Goal: Task Accomplishment & Management: Use online tool/utility

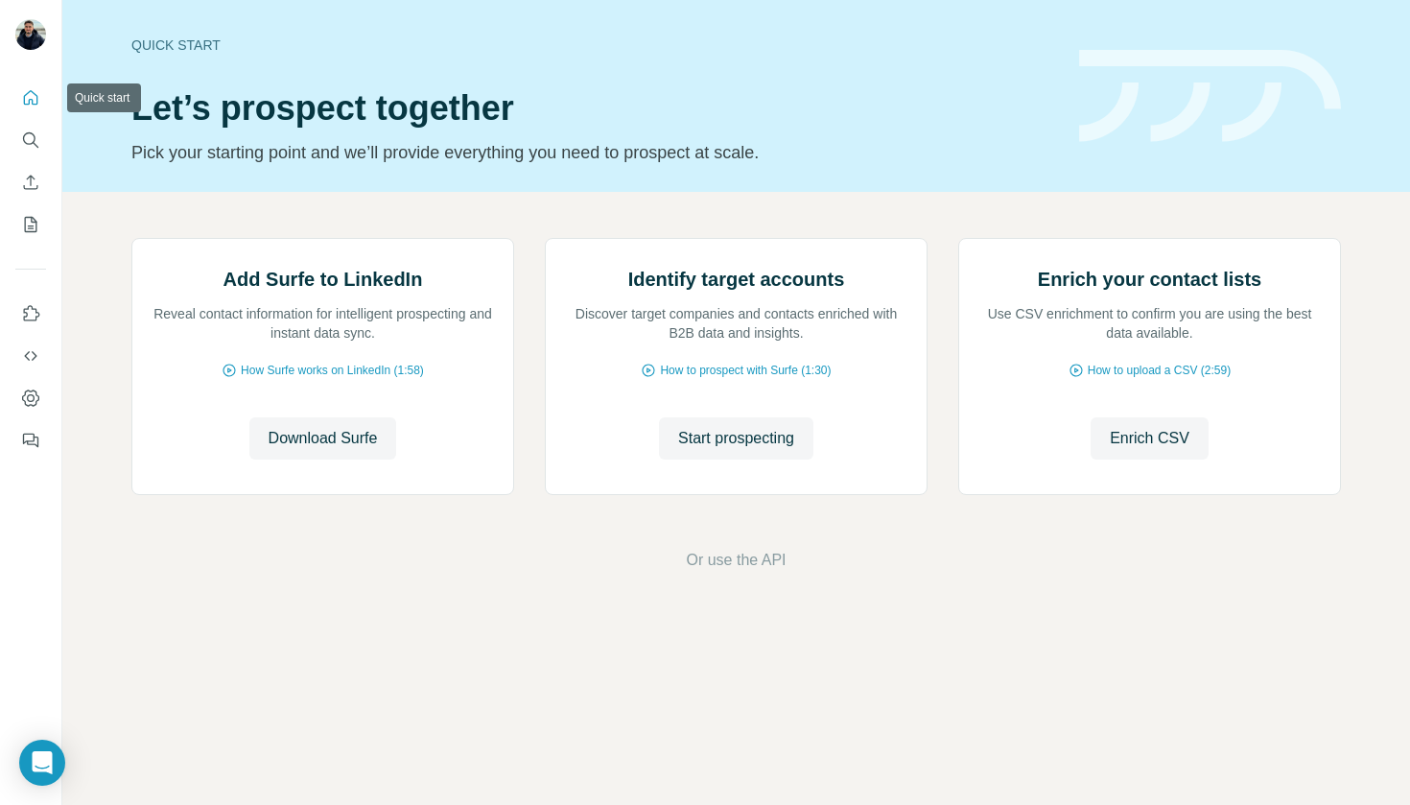
click at [35, 106] on icon "Quick start" at bounding box center [30, 97] width 19 height 19
click at [26, 177] on icon "Enrich CSV" at bounding box center [30, 182] width 19 height 19
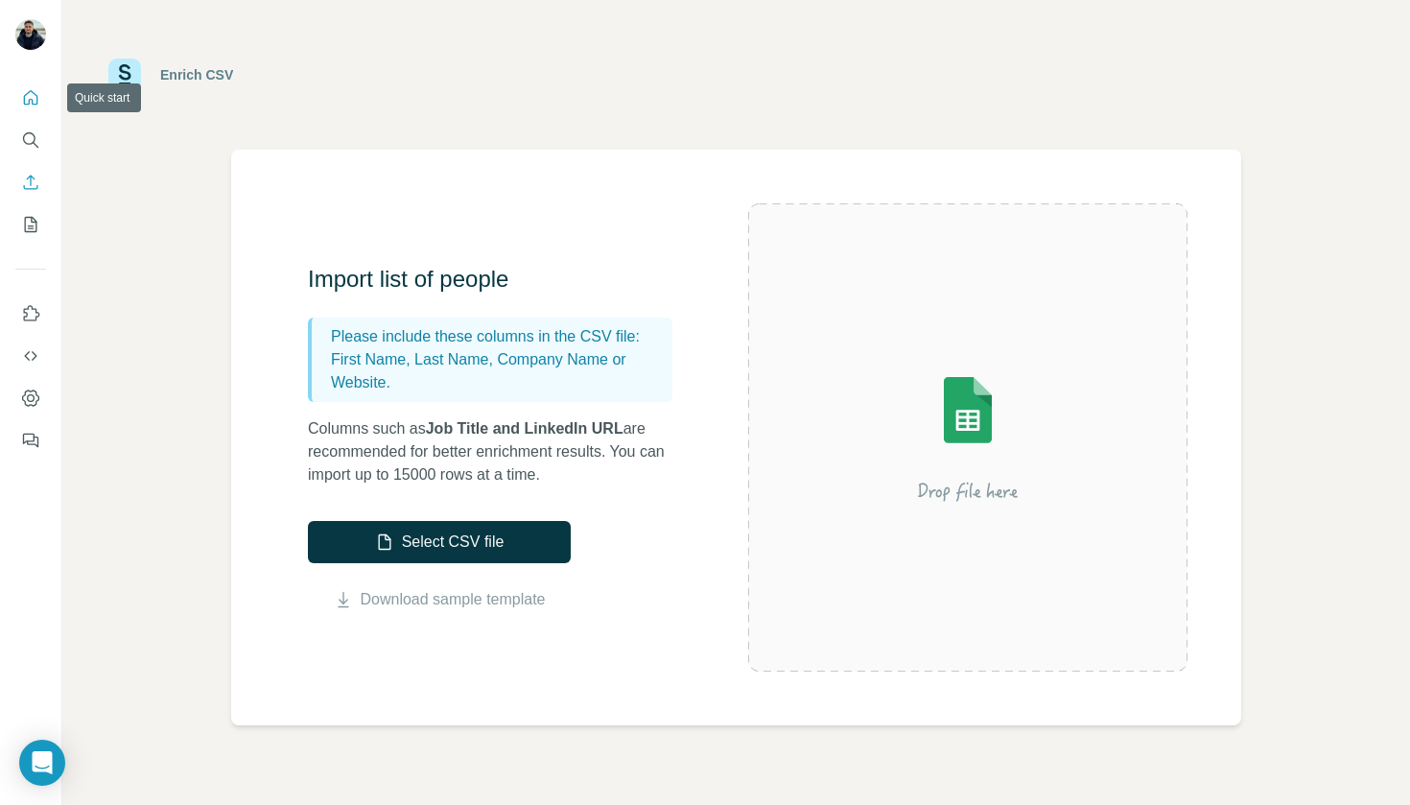
click at [35, 102] on icon "Quick start" at bounding box center [30, 97] width 19 height 19
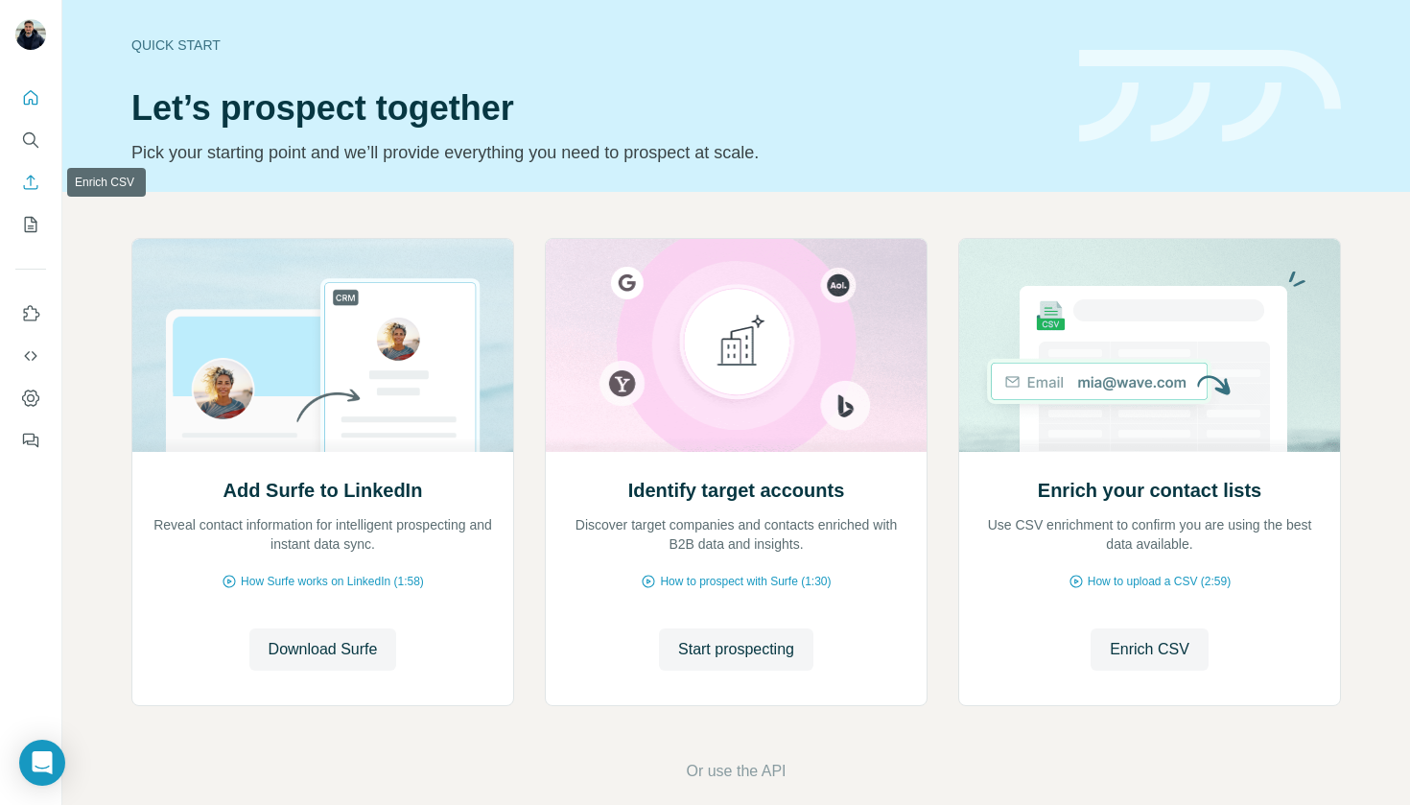
click at [35, 177] on icon "Enrich CSV" at bounding box center [30, 182] width 19 height 19
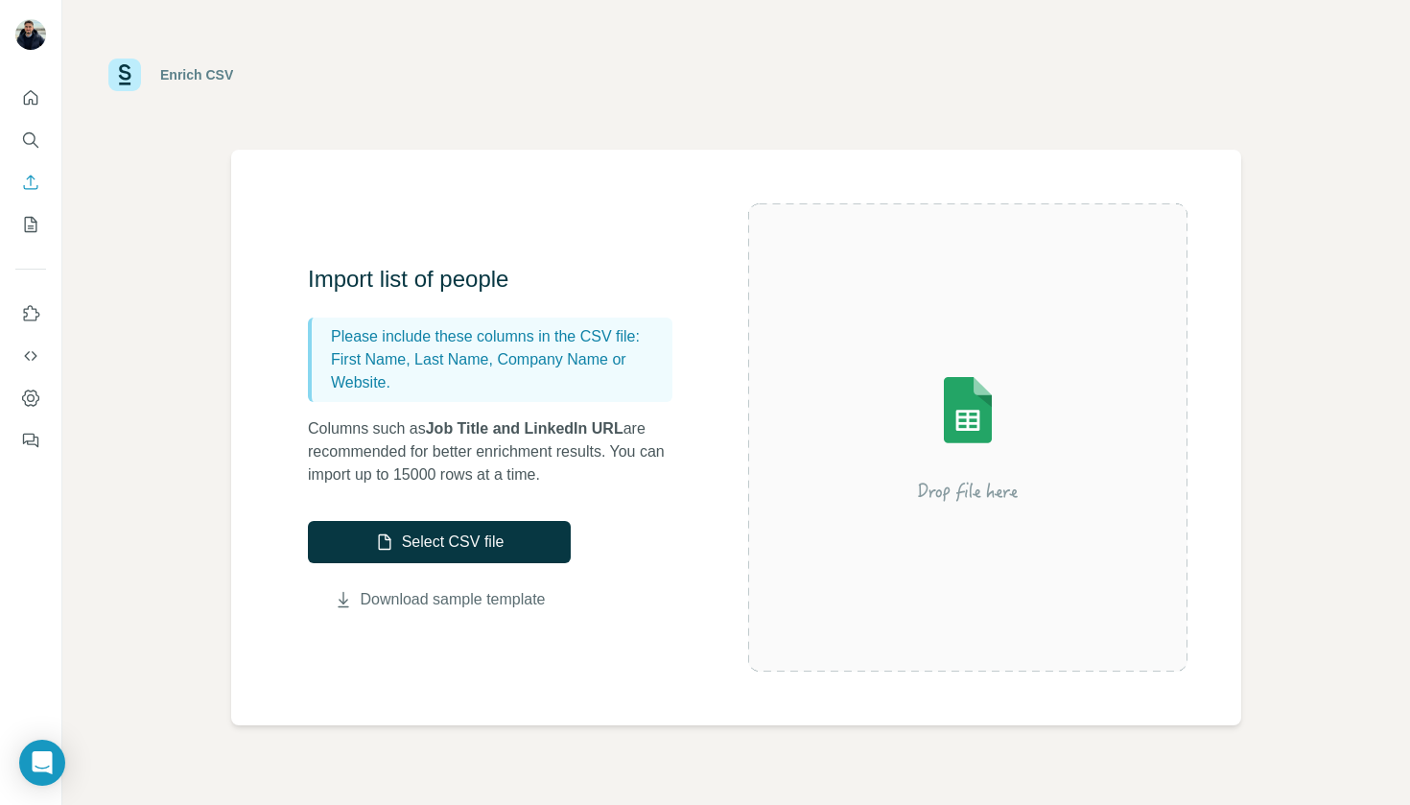
click at [451, 594] on link "Download sample template" at bounding box center [453, 599] width 185 height 23
click at [498, 536] on button "Select CSV file" at bounding box center [439, 542] width 263 height 42
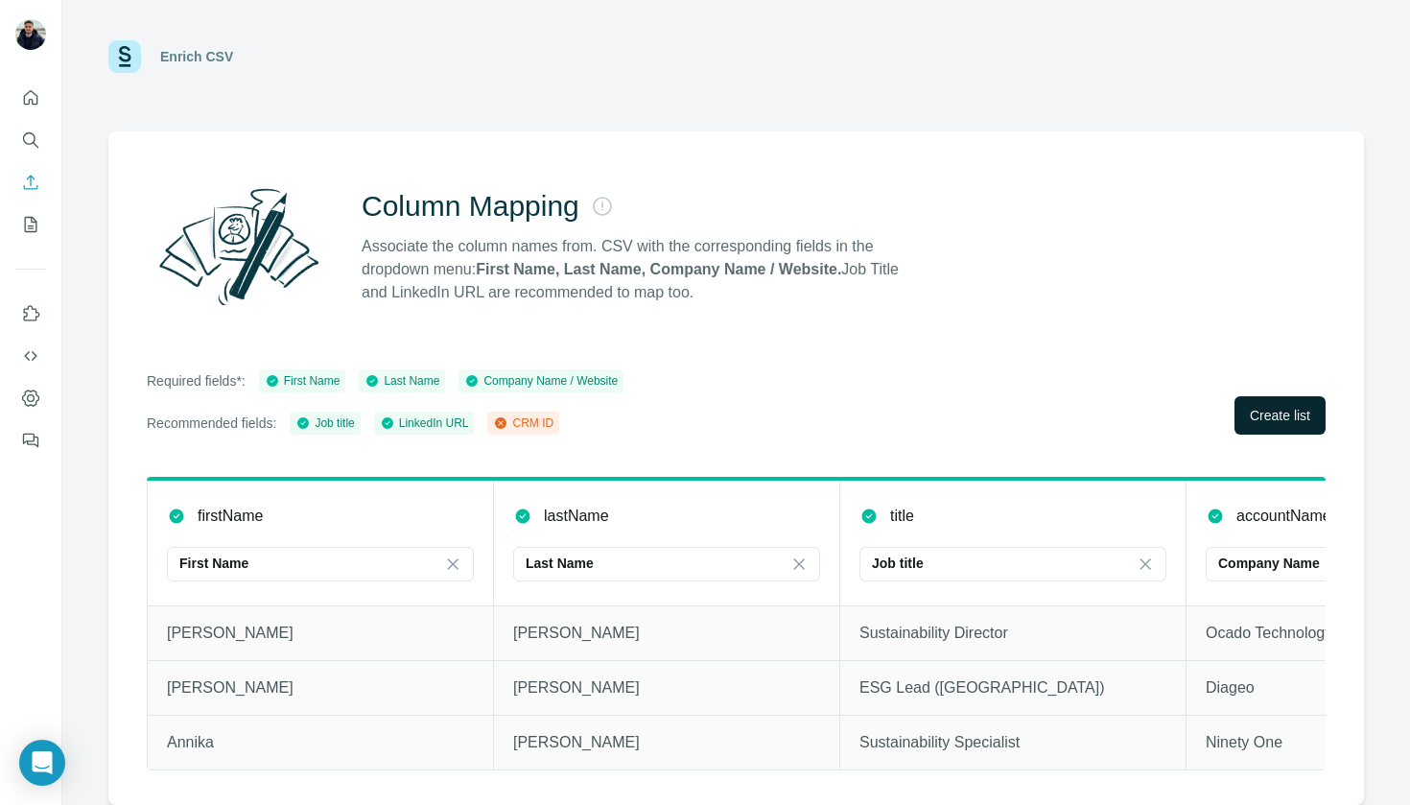
click at [1285, 416] on span "Create list" at bounding box center [1280, 415] width 60 height 19
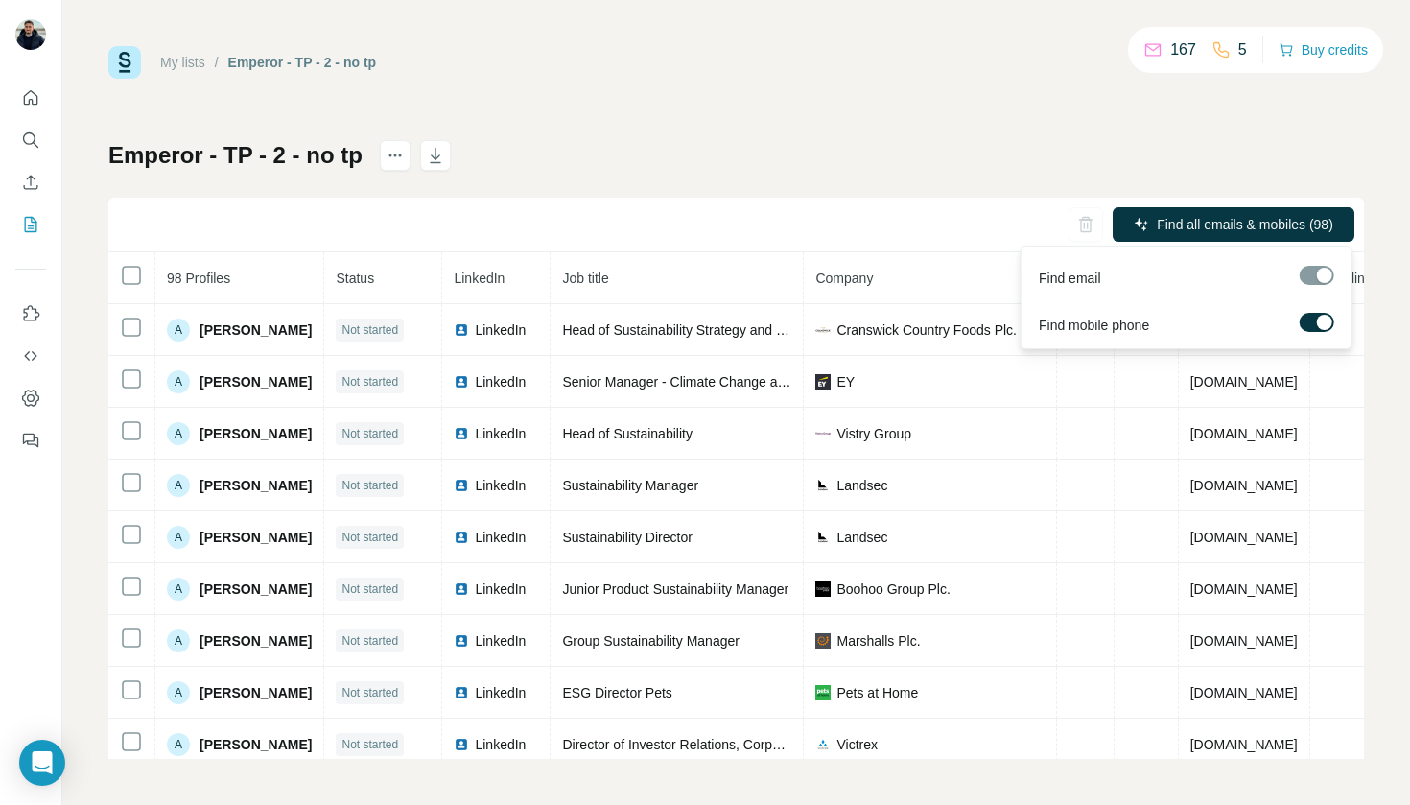
click at [1322, 319] on div at bounding box center [1324, 322] width 15 height 15
click at [1289, 223] on span "Find all emails (98)" at bounding box center [1277, 224] width 113 height 19
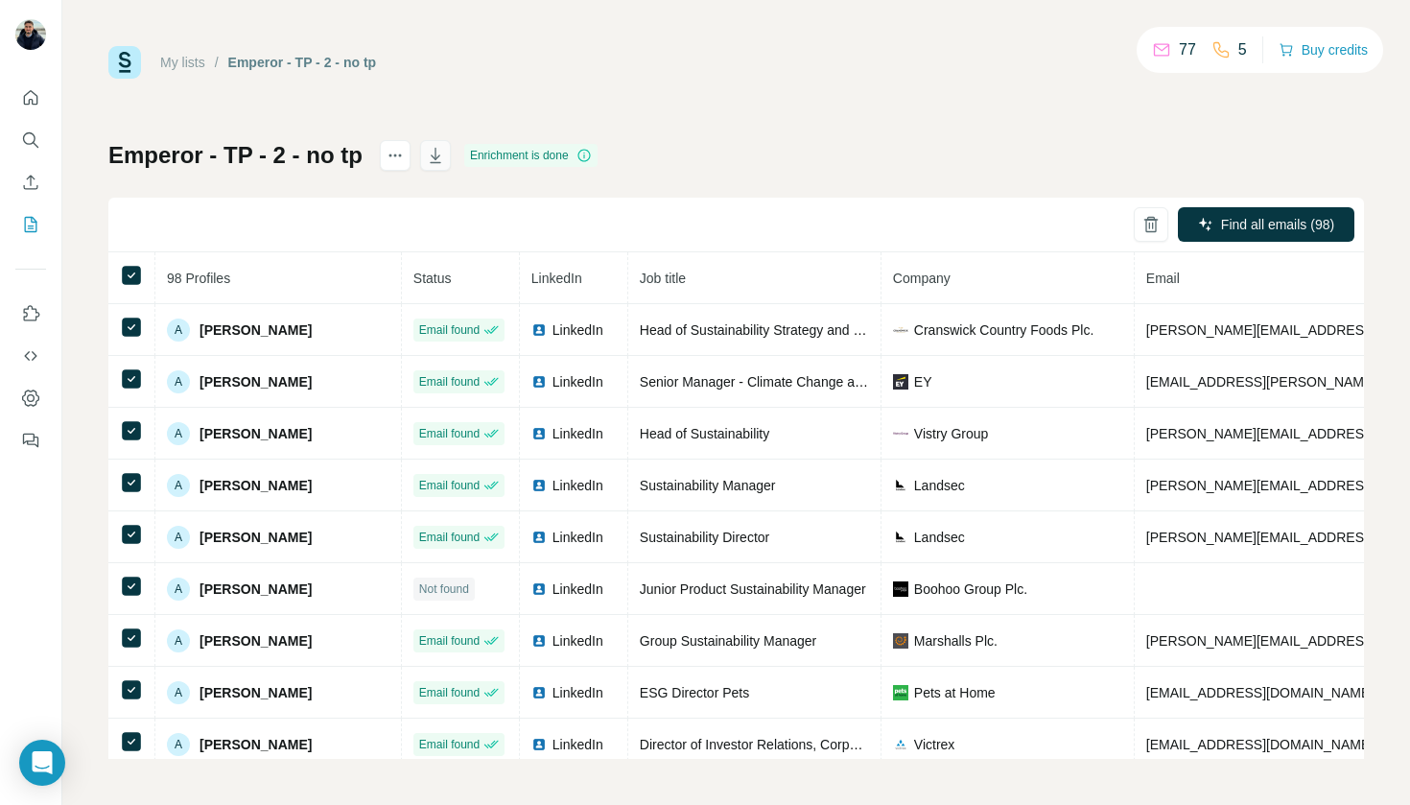
click at [445, 161] on icon "button" at bounding box center [435, 155] width 19 height 19
